Goal: Navigation & Orientation: Find specific page/section

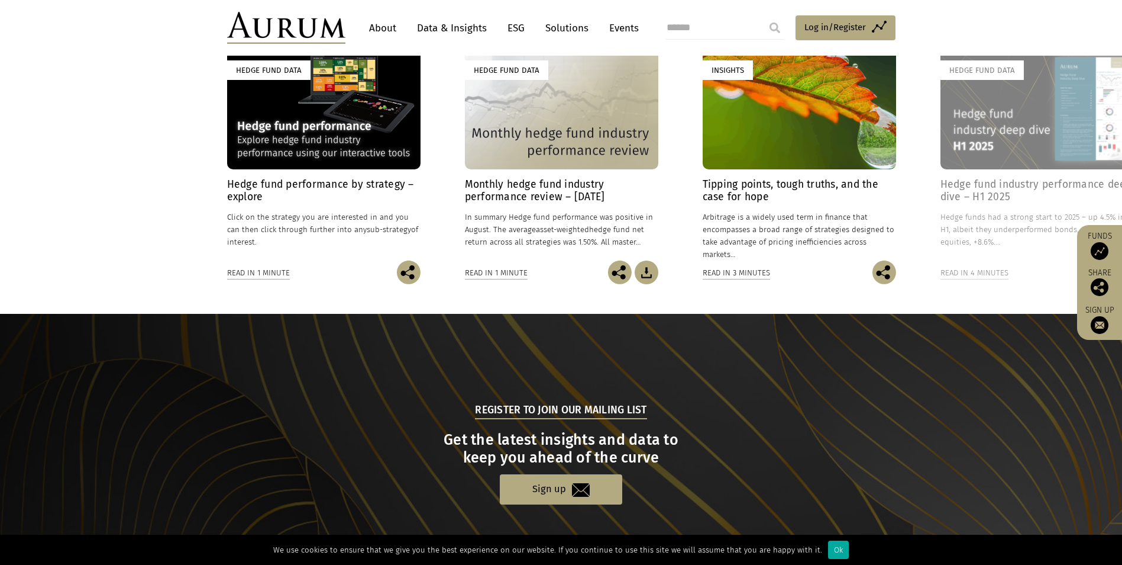
scroll to position [598, 0]
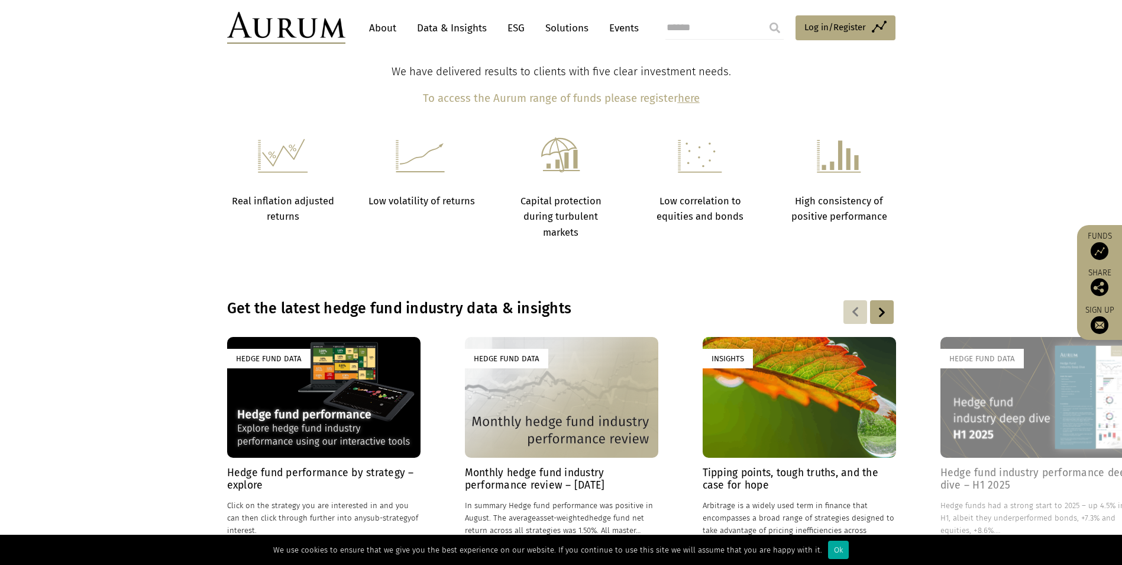
click at [376, 29] on link "About" at bounding box center [382, 28] width 39 height 22
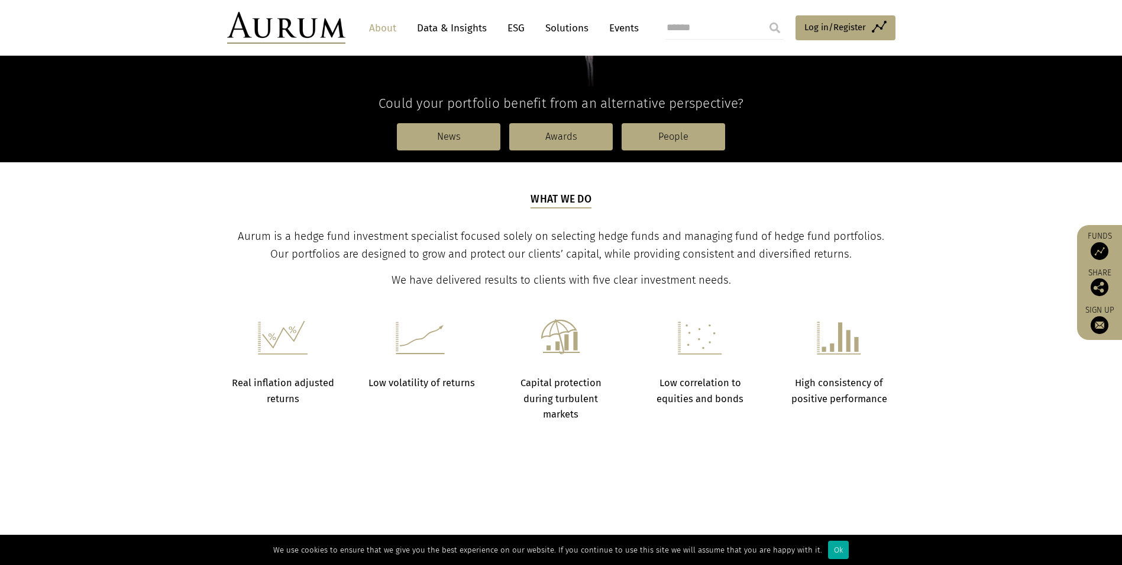
scroll to position [355, 0]
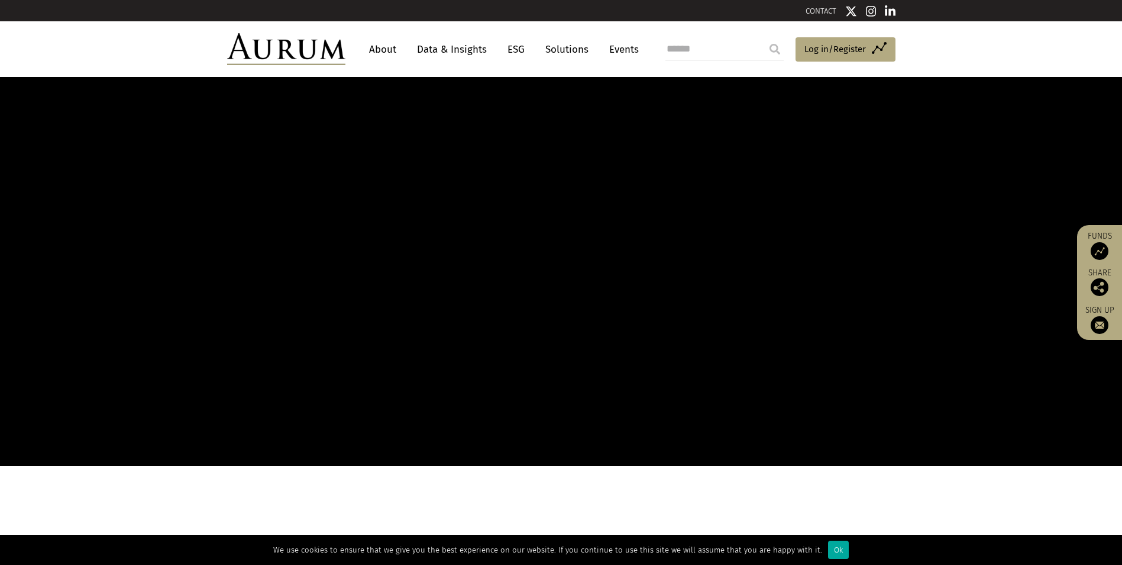
scroll to position [598, 0]
